Goal: Task Accomplishment & Management: Use online tool/utility

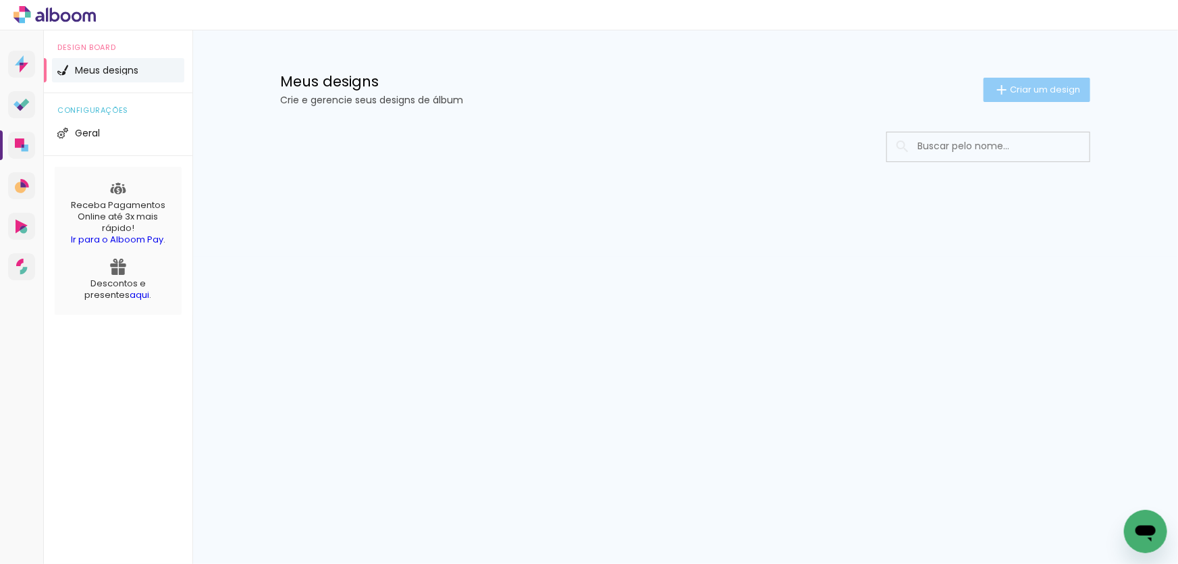
click at [1032, 88] on span "Criar um design" at bounding box center [1045, 89] width 70 height 9
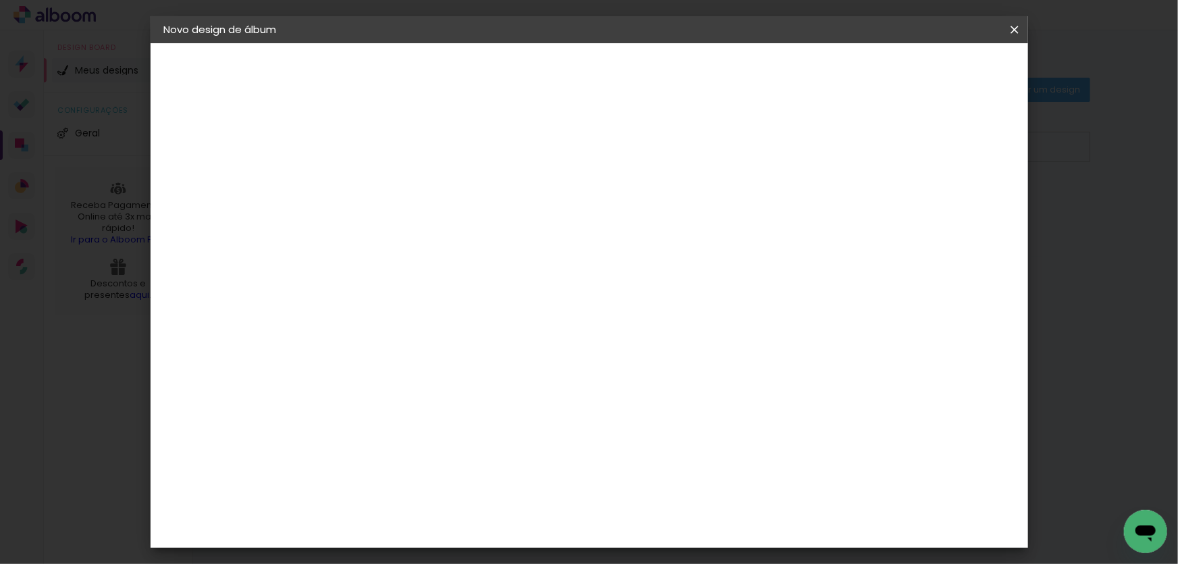
click at [385, 179] on input at bounding box center [385, 181] width 0 height 21
click at [385, 180] on input "Álbum Honda - Roberto Moreno" at bounding box center [385, 181] width 0 height 21
type input "Álbum Honda - Roberto Moreno - 30x30"
type paper-input "Álbum Honda - Roberto Moreno - 30x30"
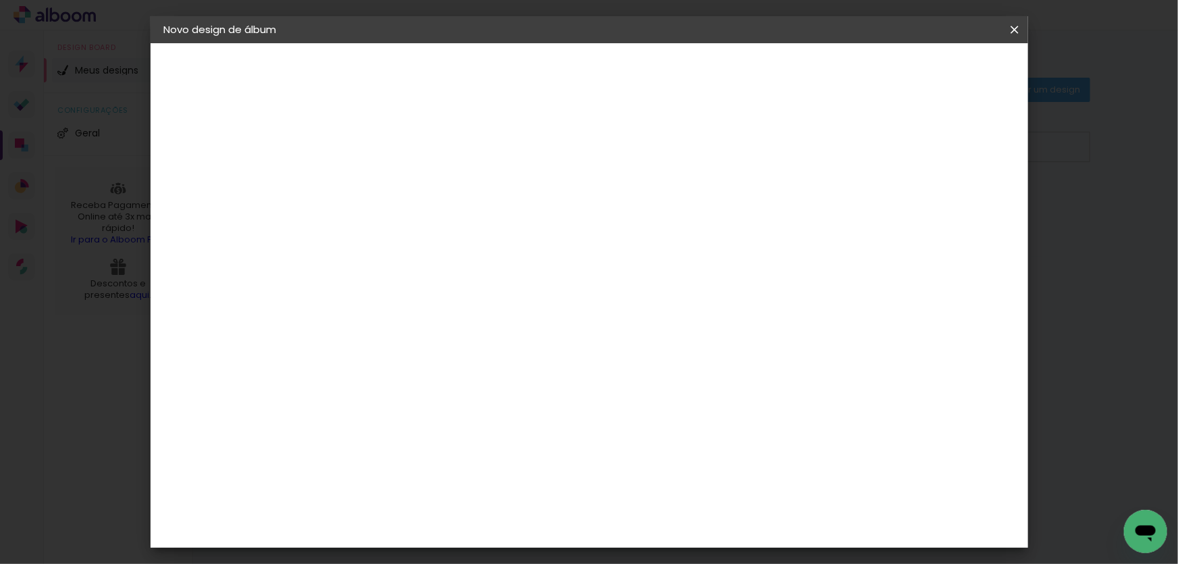
click at [0, 0] on slot "Avançar" at bounding box center [0, 0] width 0 height 0
click at [0, 0] on slot "Tamanho Livre" at bounding box center [0, 0] width 0 height 0
click at [0, 0] on slot "Avançar" at bounding box center [0, 0] width 0 height 0
click at [931, 68] on span "Iniciar design" at bounding box center [900, 71] width 61 height 9
click at [931, 67] on span "Iniciar design" at bounding box center [900, 71] width 61 height 9
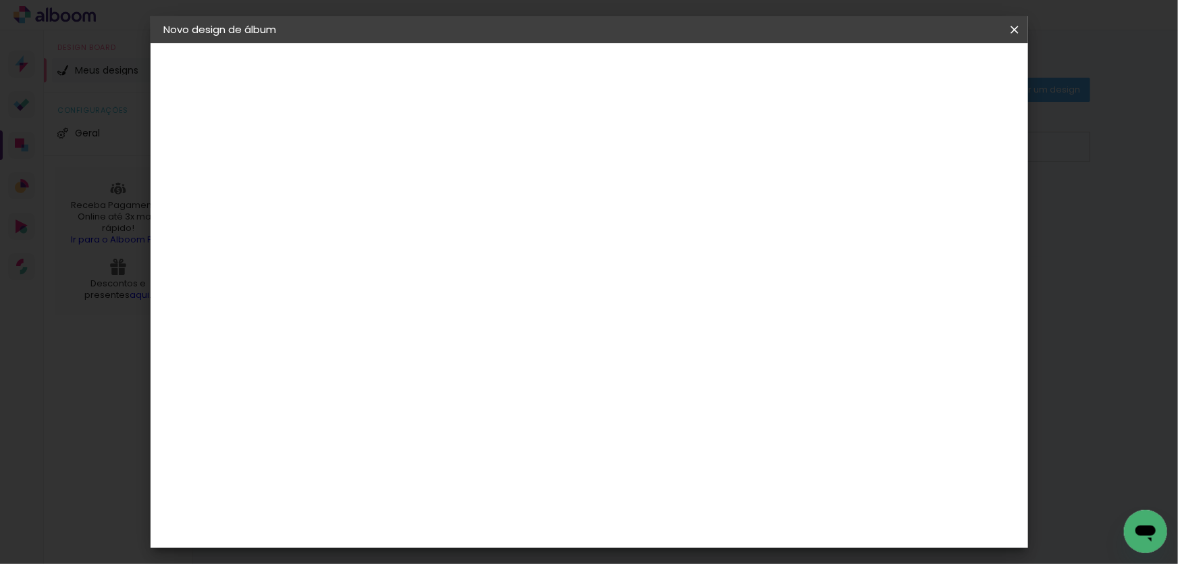
scroll to position [61, 0]
click at [931, 68] on span "Iniciar design" at bounding box center [900, 71] width 61 height 9
click at [931, 72] on span "Iniciar design" at bounding box center [900, 71] width 61 height 9
click at [1021, 26] on iron-icon at bounding box center [1015, 30] width 16 height 14
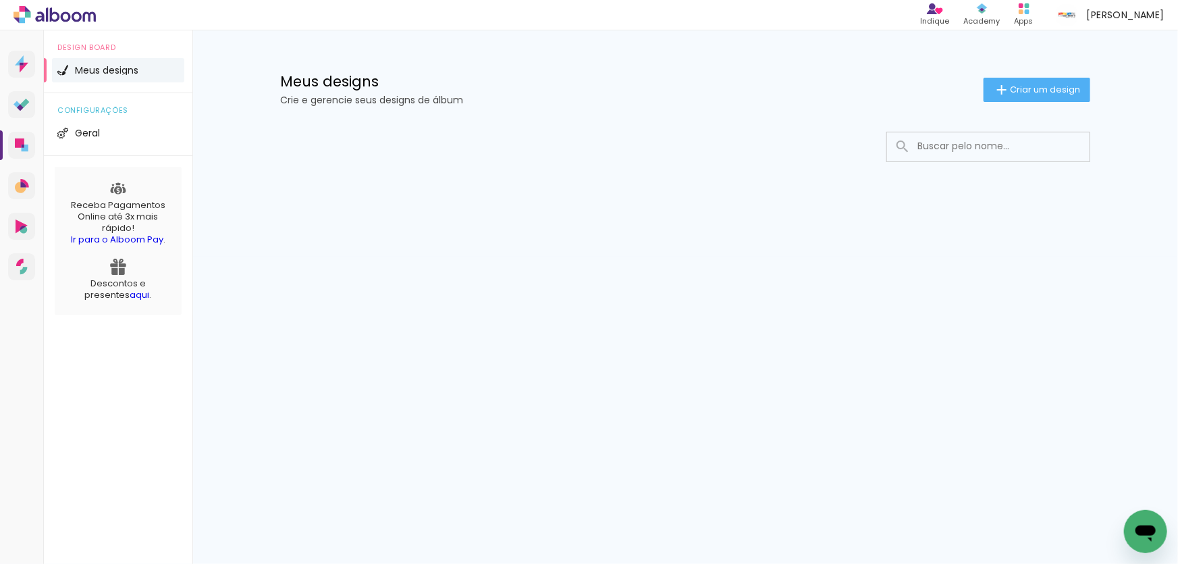
click at [515, 204] on div at bounding box center [685, 187] width 878 height 138
